Goal: Task Accomplishment & Management: Use online tool/utility

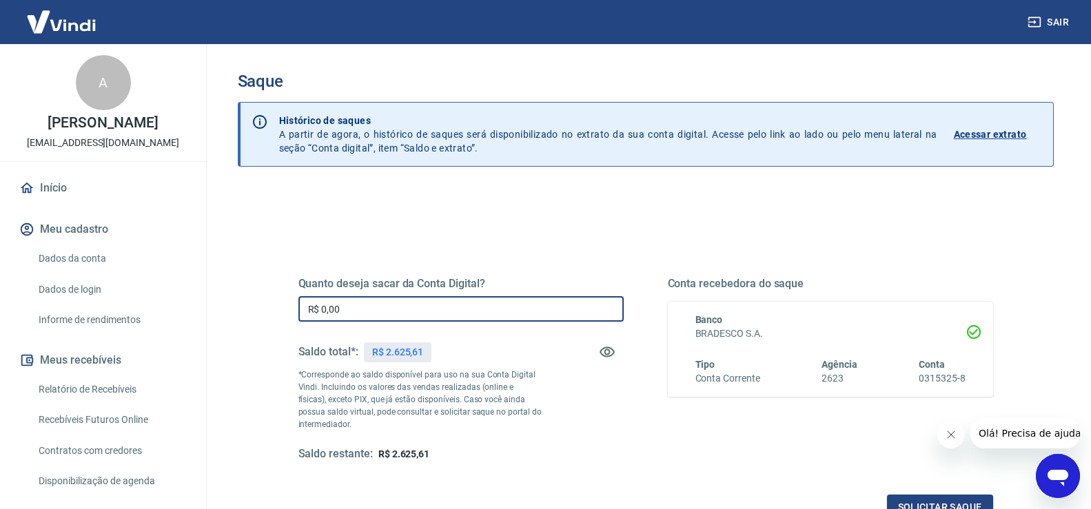
drag, startPoint x: 425, startPoint y: 314, endPoint x: 248, endPoint y: 312, distance: 176.5
click at [248, 312] on div "Quanto deseja sacar da Conta Digital? R$ 0,00 ​ Saldo total*: R$ 2.625,61 *Corr…" at bounding box center [646, 435] width 816 height 493
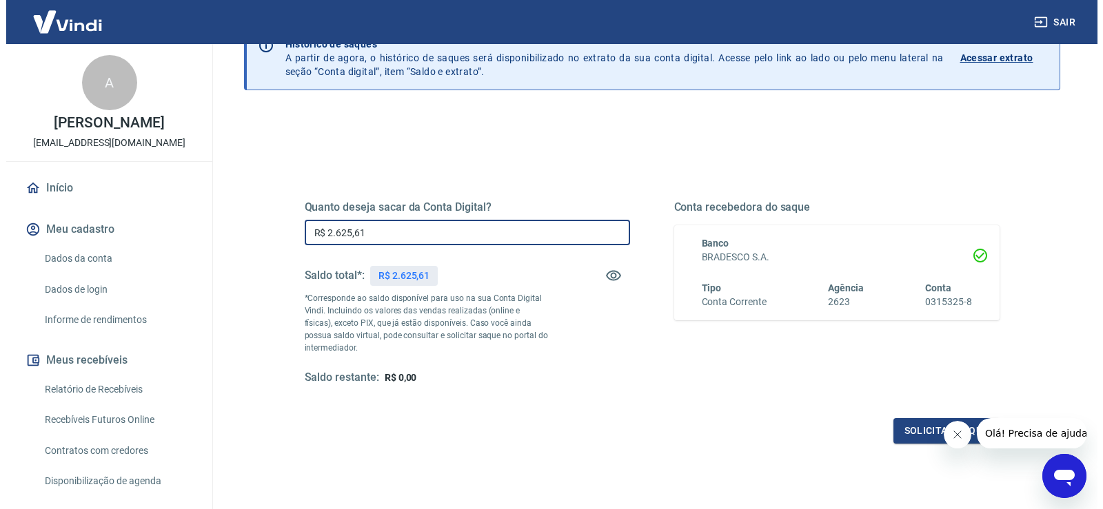
scroll to position [172, 0]
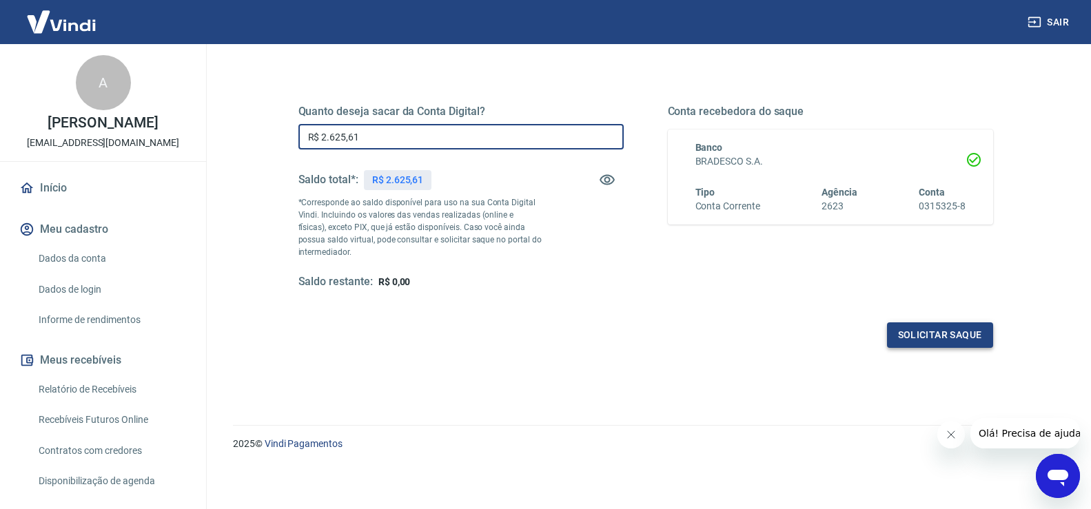
type input "R$ 2.625,61"
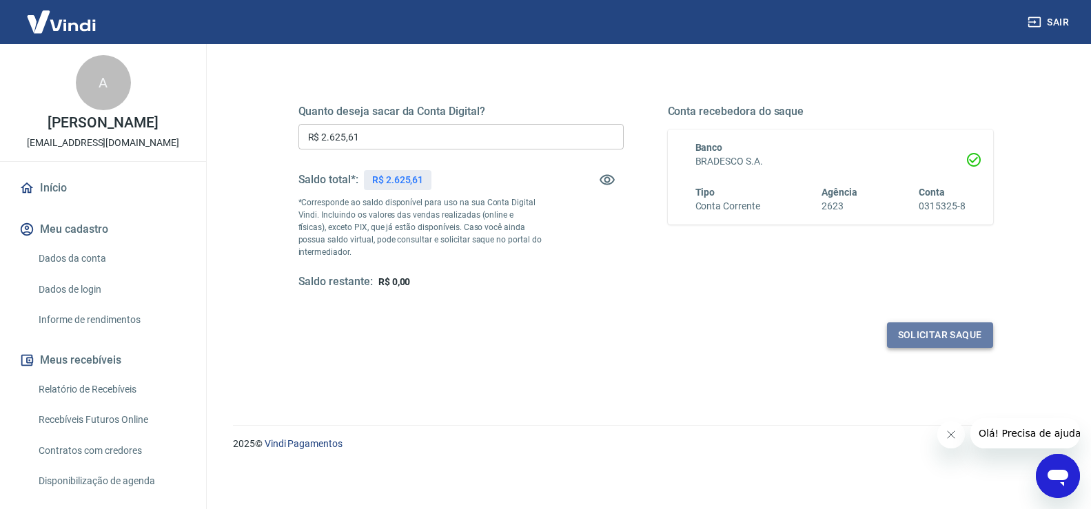
click at [901, 334] on button "Solicitar saque" at bounding box center [940, 336] width 106 height 26
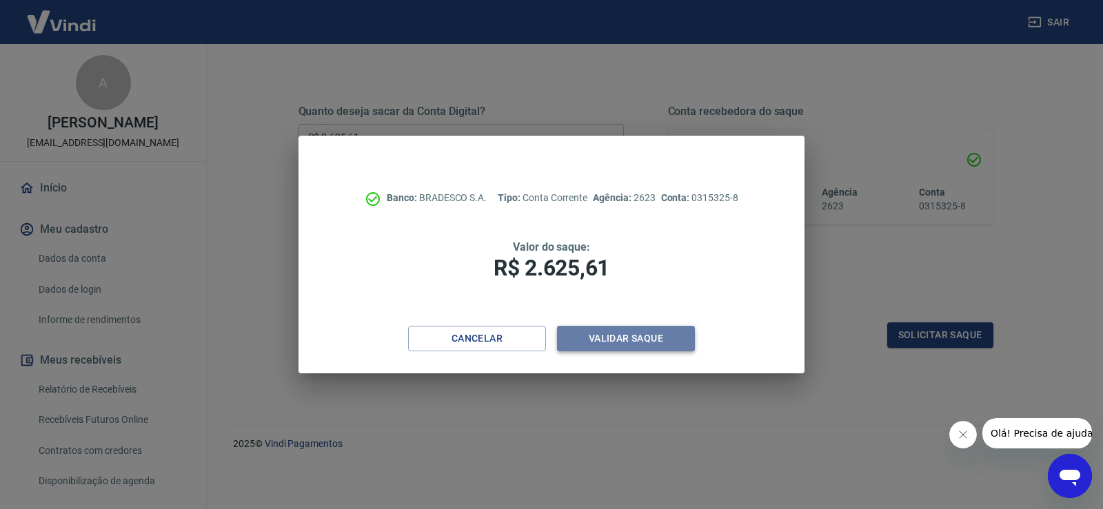
click at [640, 341] on button "Validar saque" at bounding box center [626, 339] width 138 height 26
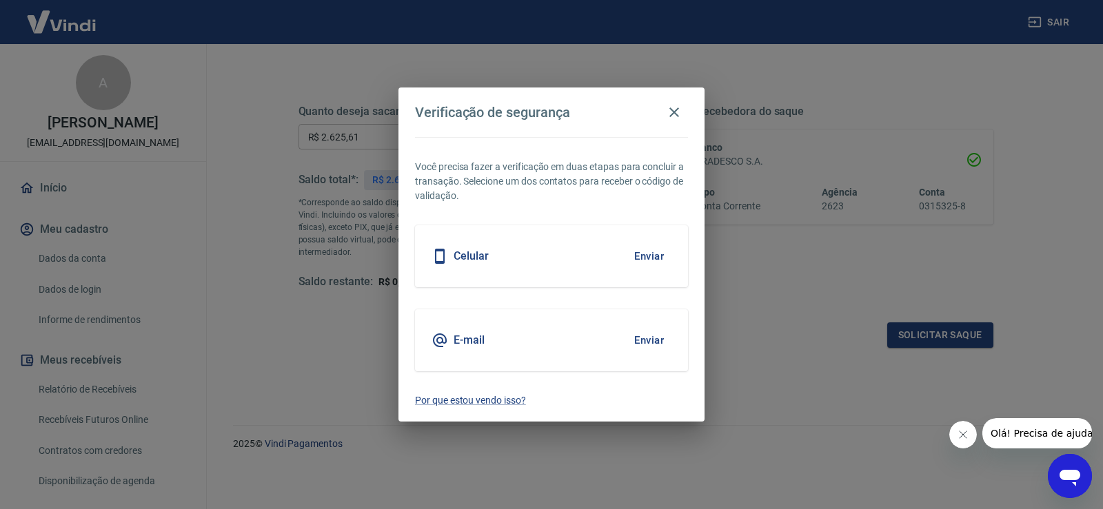
click at [644, 341] on button "Enviar" at bounding box center [649, 340] width 45 height 29
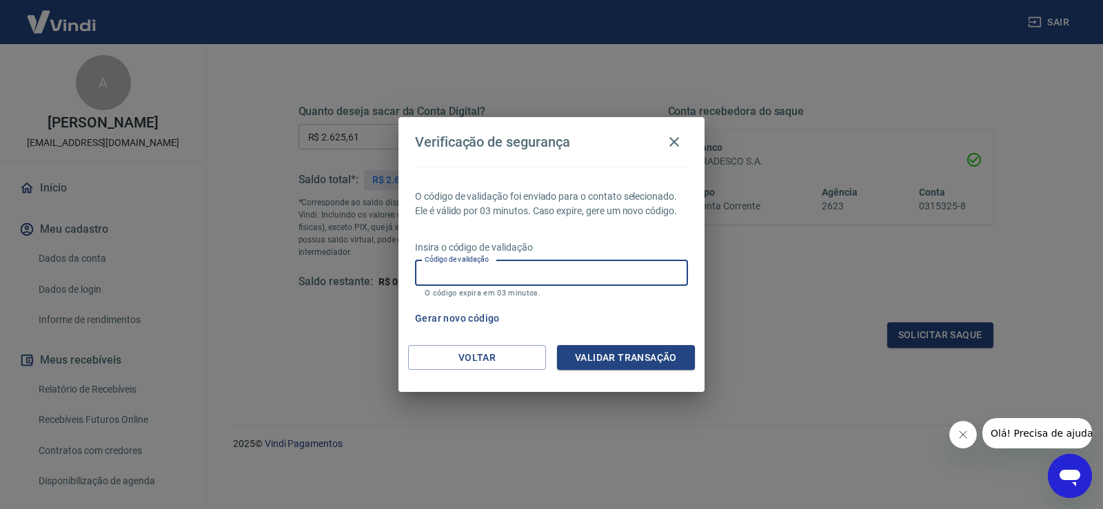
click at [519, 276] on input "Código de validação" at bounding box center [551, 274] width 273 height 26
type input "894771"
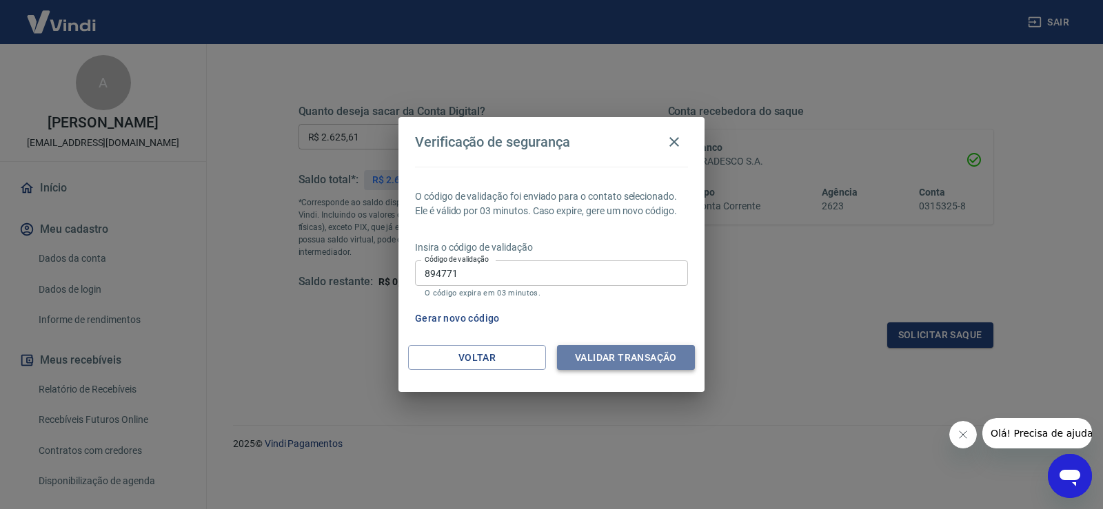
click at [612, 362] on button "Validar transação" at bounding box center [626, 358] width 138 height 26
